Goal: Task Accomplishment & Management: Manage account settings

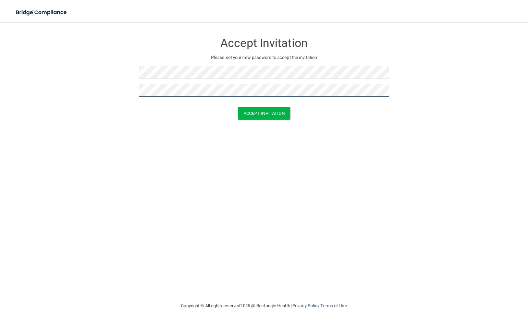
click at [238, 107] on button "Accept Invitation" at bounding box center [264, 113] width 53 height 13
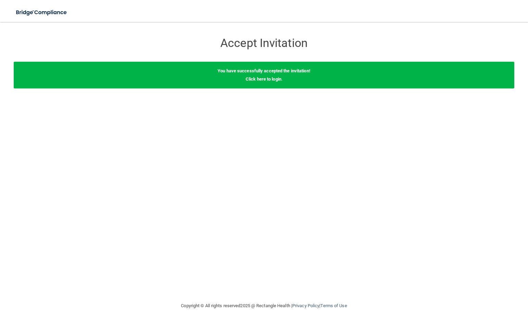
drag, startPoint x: 291, startPoint y: 98, endPoint x: 282, endPoint y: 85, distance: 16.2
click at [282, 85] on div "Accept Invitation Please set your new password to accept the invitation Accept …" at bounding box center [264, 162] width 501 height 266
click at [259, 79] on link "Click here to login" at bounding box center [264, 78] width 36 height 5
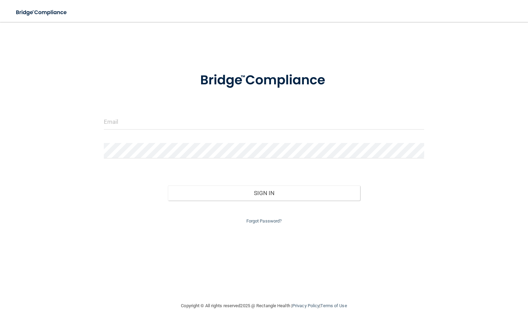
click at [248, 131] on div at bounding box center [264, 124] width 331 height 21
click at [248, 126] on input "email" at bounding box center [264, 121] width 320 height 15
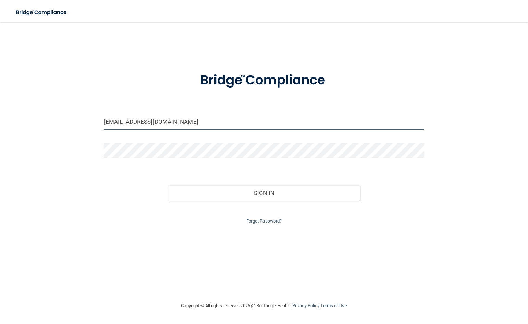
type input "[EMAIL_ADDRESS][DOMAIN_NAME]"
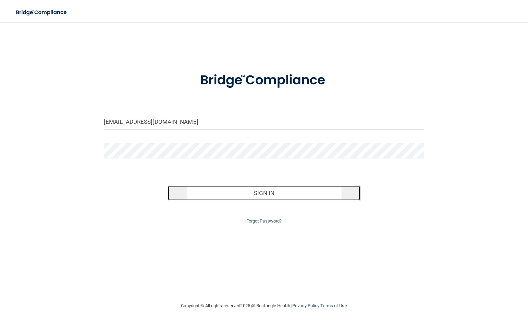
drag, startPoint x: 246, startPoint y: 187, endPoint x: 250, endPoint y: 188, distance: 3.4
click at [247, 188] on button "Sign In" at bounding box center [264, 192] width 192 height 15
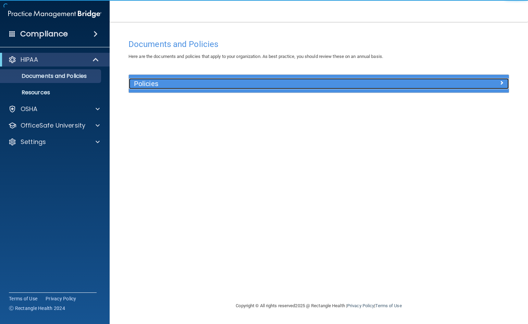
click at [196, 85] on h5 "Policies" at bounding box center [271, 84] width 275 height 8
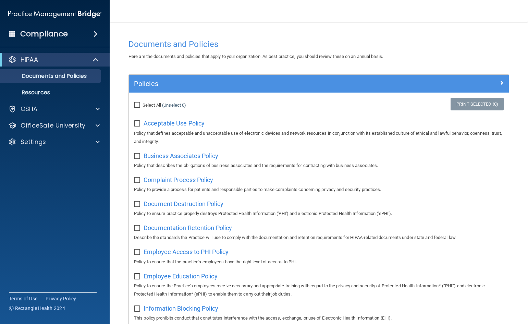
click at [141, 121] on input "checkbox" at bounding box center [138, 123] width 8 height 5
checkbox input "true"
click at [139, 154] on input "checkbox" at bounding box center [138, 156] width 8 height 5
checkbox input "true"
click at [134, 180] on input "checkbox" at bounding box center [138, 180] width 8 height 5
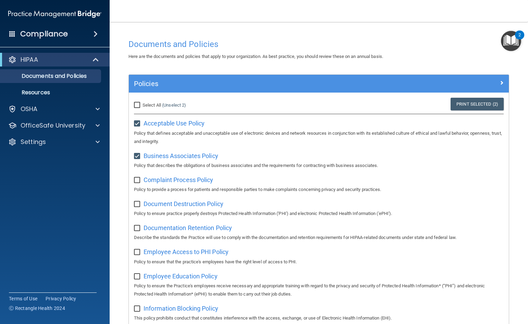
checkbox input "true"
click at [137, 106] on input "Select All (Unselect 3) Unselect All" at bounding box center [138, 104] width 8 height 5
checkbox input "true"
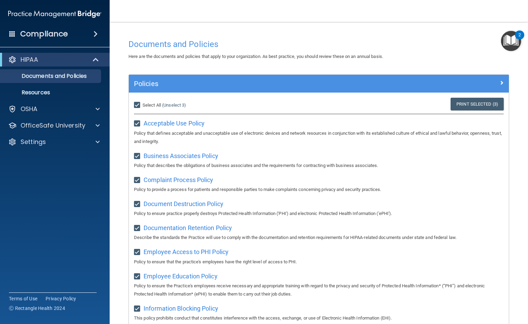
checkbox input "true"
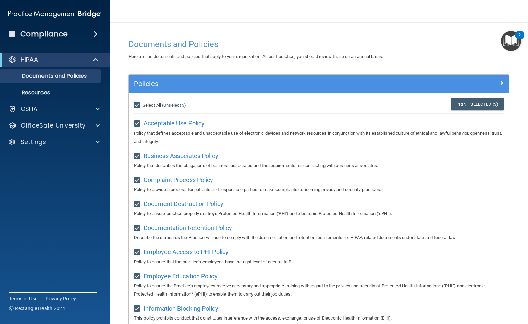
checkbox input "true"
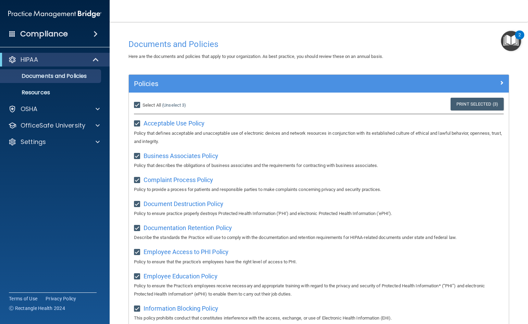
checkbox input "true"
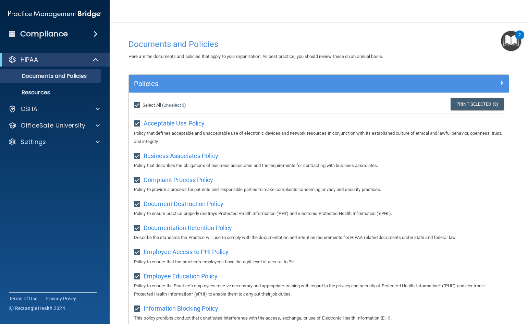
checkbox input "true"
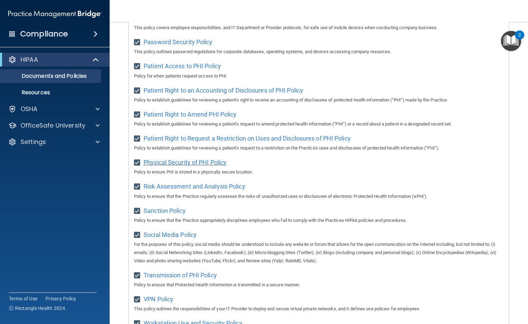
scroll to position [277, 0]
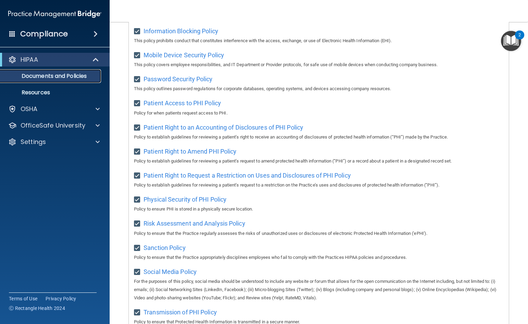
click at [51, 74] on p "Documents and Policies" at bounding box center [51, 76] width 94 height 7
click at [57, 90] on p "Resources" at bounding box center [51, 92] width 94 height 7
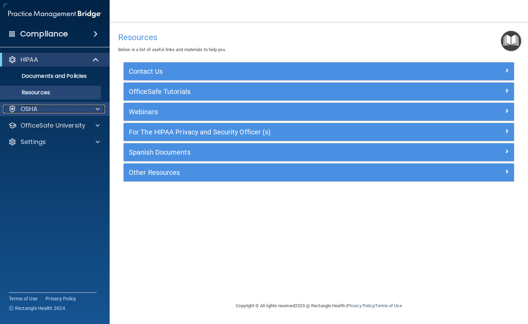
click at [69, 106] on div "OSHA" at bounding box center [45, 109] width 85 height 8
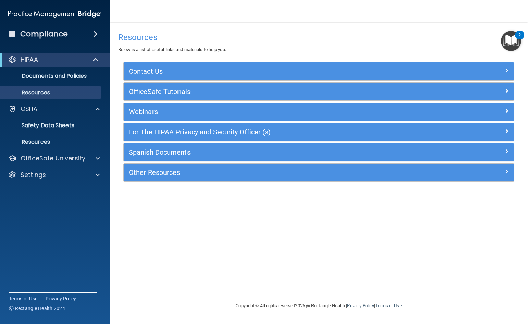
click at [506, 43] on img "Open Resource Center, 2 new notifications" at bounding box center [511, 41] width 20 height 20
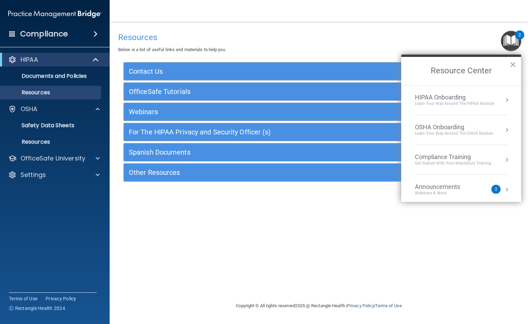
click at [463, 182] on li "Announcements Webinars & More 2" at bounding box center [461, 190] width 93 height 30
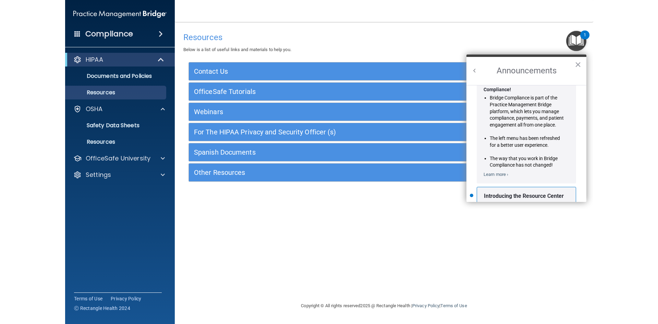
scroll to position [103, 0]
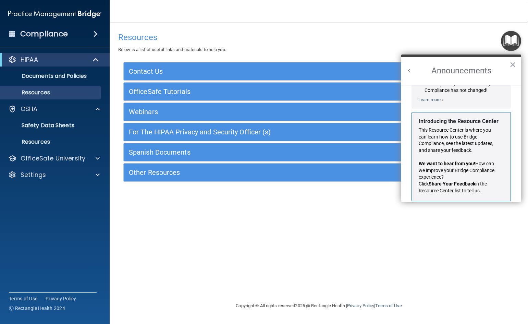
click at [509, 61] on h2 "Announcements" at bounding box center [461, 71] width 120 height 28
click at [510, 65] on button "×" at bounding box center [513, 64] width 7 height 11
